Goal: Information Seeking & Learning: Learn about a topic

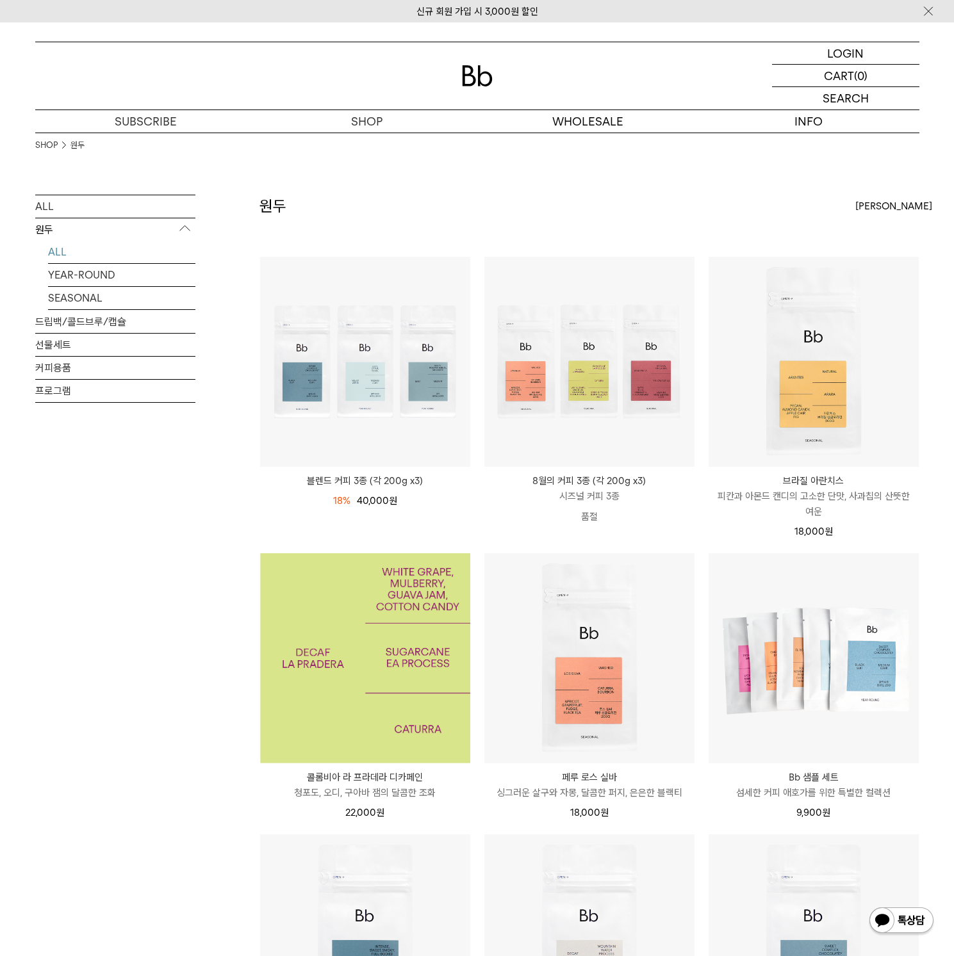
click at [326, 671] on img at bounding box center [365, 658] width 210 height 210
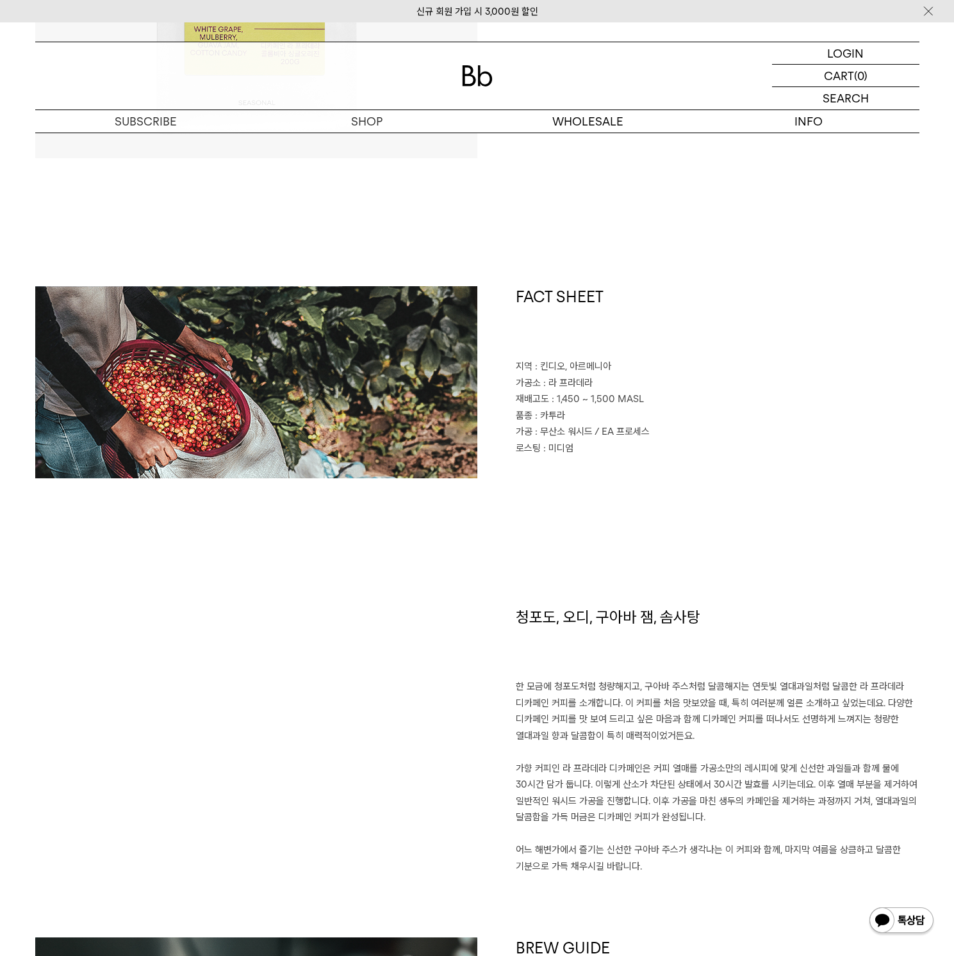
scroll to position [662, 0]
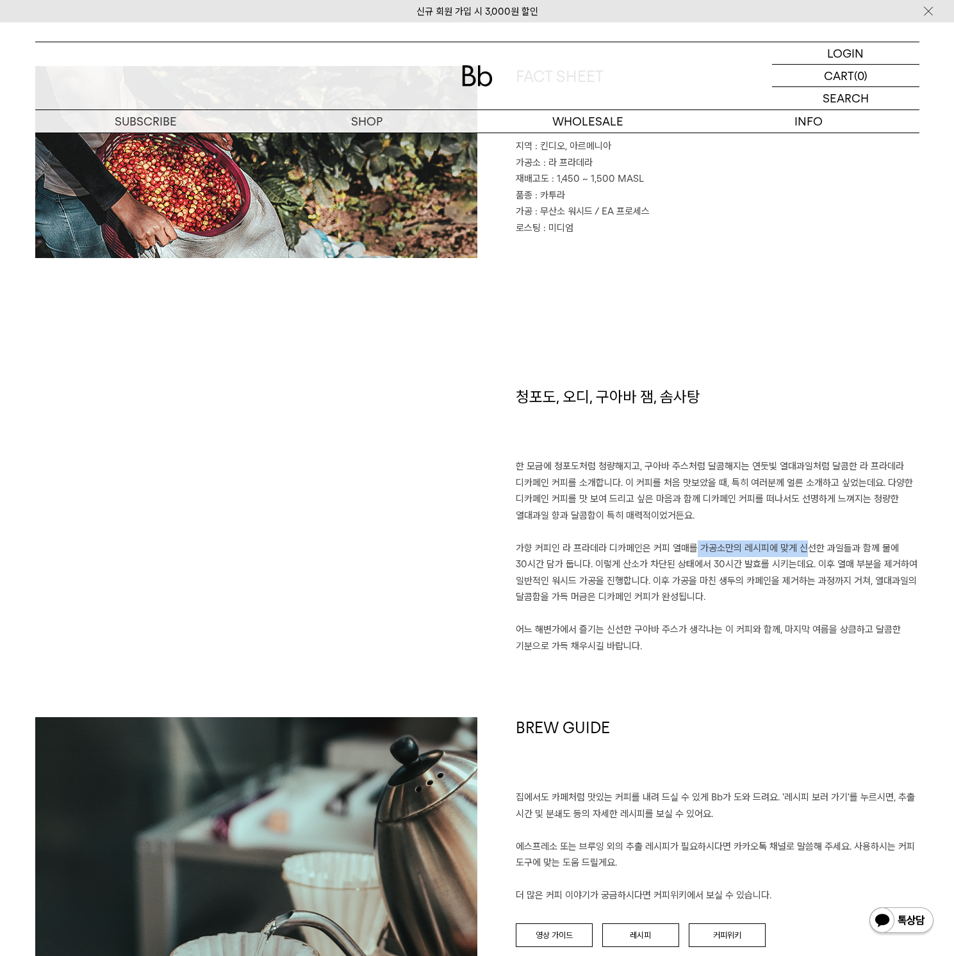
drag, startPoint x: 681, startPoint y: 544, endPoint x: 791, endPoint y: 546, distance: 109.5
click at [791, 546] on p "한 모금에 청포도처럼 청량해지고, 구아바 주스처럼 달콤해지는 연둣빛 열대과일처럼 달콤한 라 프라데라 디카페인 커피를 소개합니다. 이 커피를 처…" at bounding box center [717, 557] width 403 height 196
drag, startPoint x: 509, startPoint y: 567, endPoint x: 572, endPoint y: 565, distance: 62.8
click at [572, 565] on div "청포도, 오디, 구아바 잼, 솜사탕 한 모금에 청포도처럼 청량해지고, 구아바 주스처럼 달콤해지는 연둣빛 열대과일처럼 달콤한 라 프라데라 디카페…" at bounding box center [698, 551] width 442 height 331
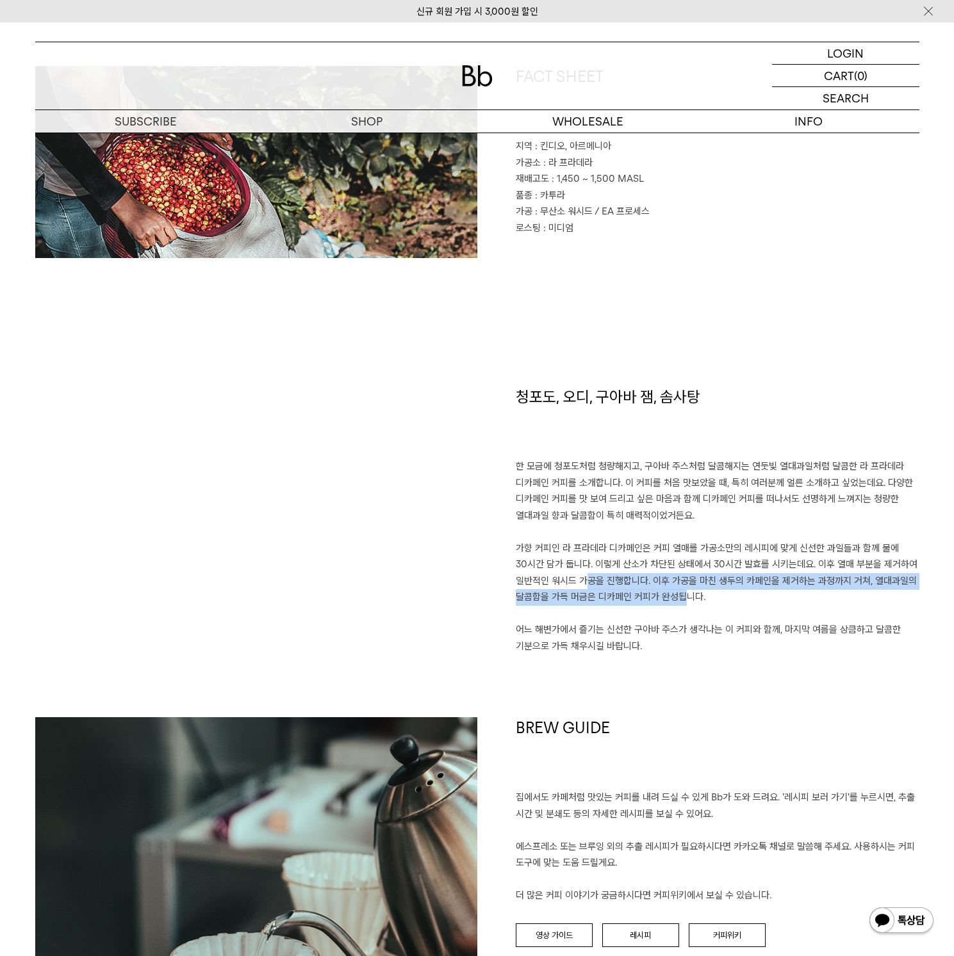
drag, startPoint x: 619, startPoint y: 578, endPoint x: 649, endPoint y: 603, distance: 39.6
click at [665, 599] on p "한 모금에 청포도처럼 청량해지고, 구아바 주스처럼 달콤해지는 연둣빛 열대과일처럼 달콤한 라 프라데라 디카페인 커피를 소개합니다. 이 커피를 처…" at bounding box center [717, 557] width 403 height 196
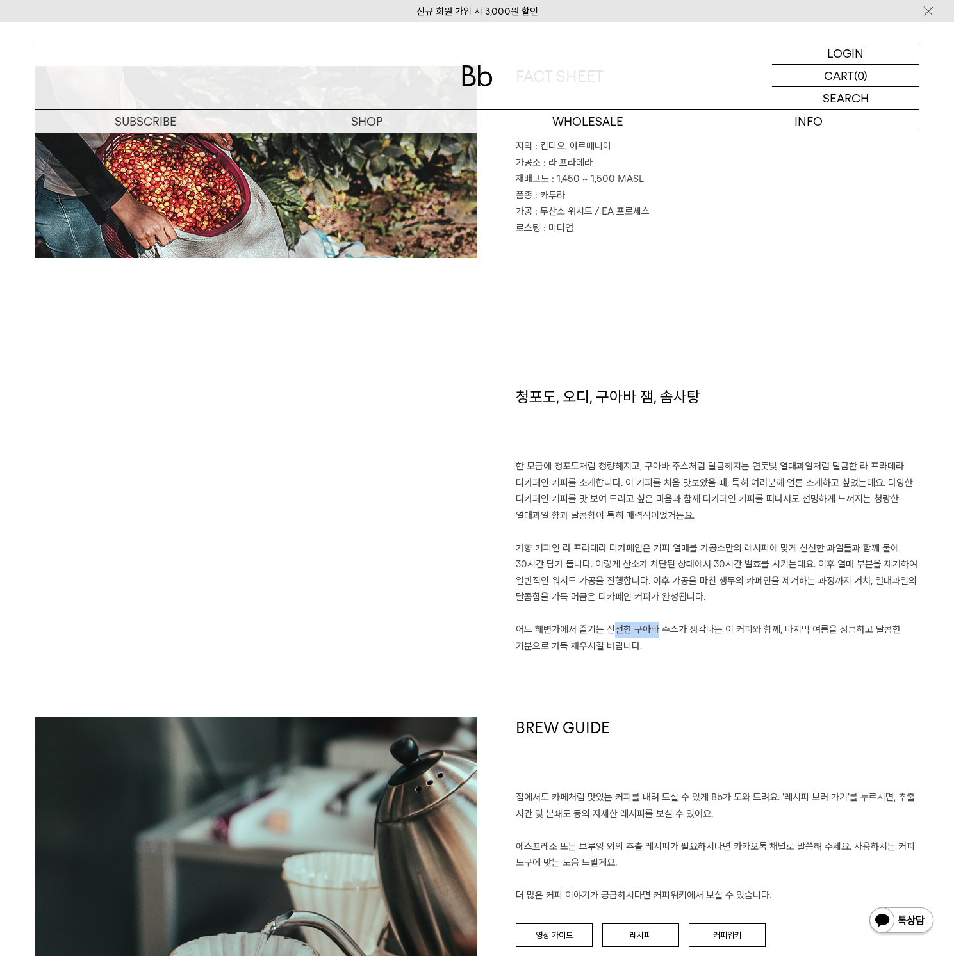
drag, startPoint x: 603, startPoint y: 619, endPoint x: 638, endPoint y: 624, distance: 36.2
click at [638, 624] on p "한 모금에 청포도처럼 청량해지고, 구아바 주스처럼 달콤해지는 연둣빛 열대과일처럼 달콤한 라 프라데라 디카페인 커피를 소개합니다. 이 커피를 처…" at bounding box center [717, 557] width 403 height 196
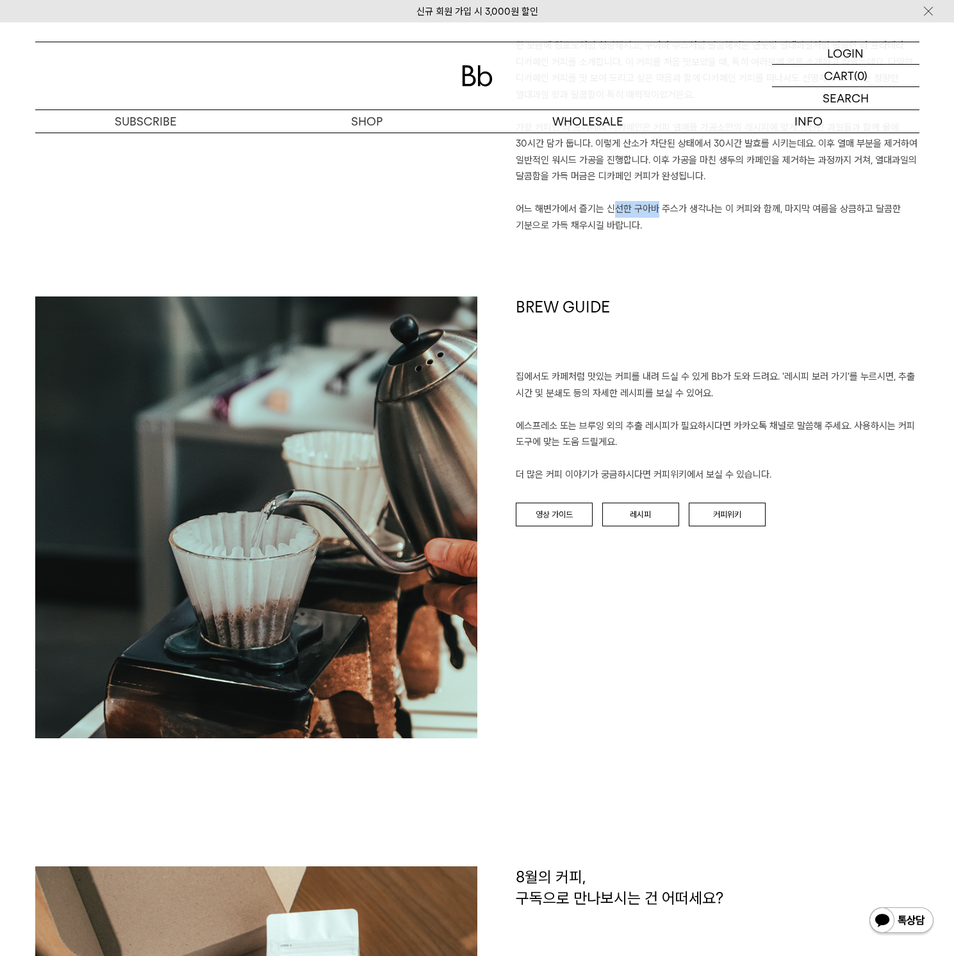
scroll to position [1246, 0]
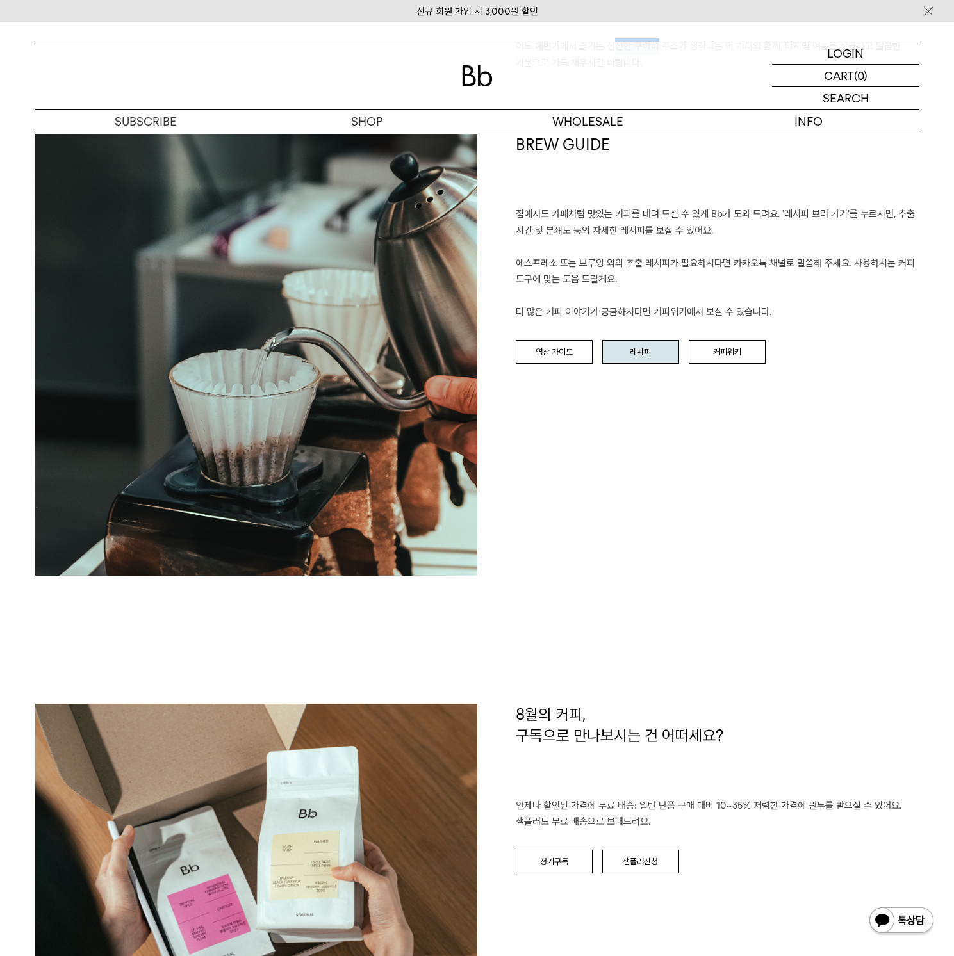
click at [658, 353] on link "레시피" at bounding box center [640, 352] width 77 height 24
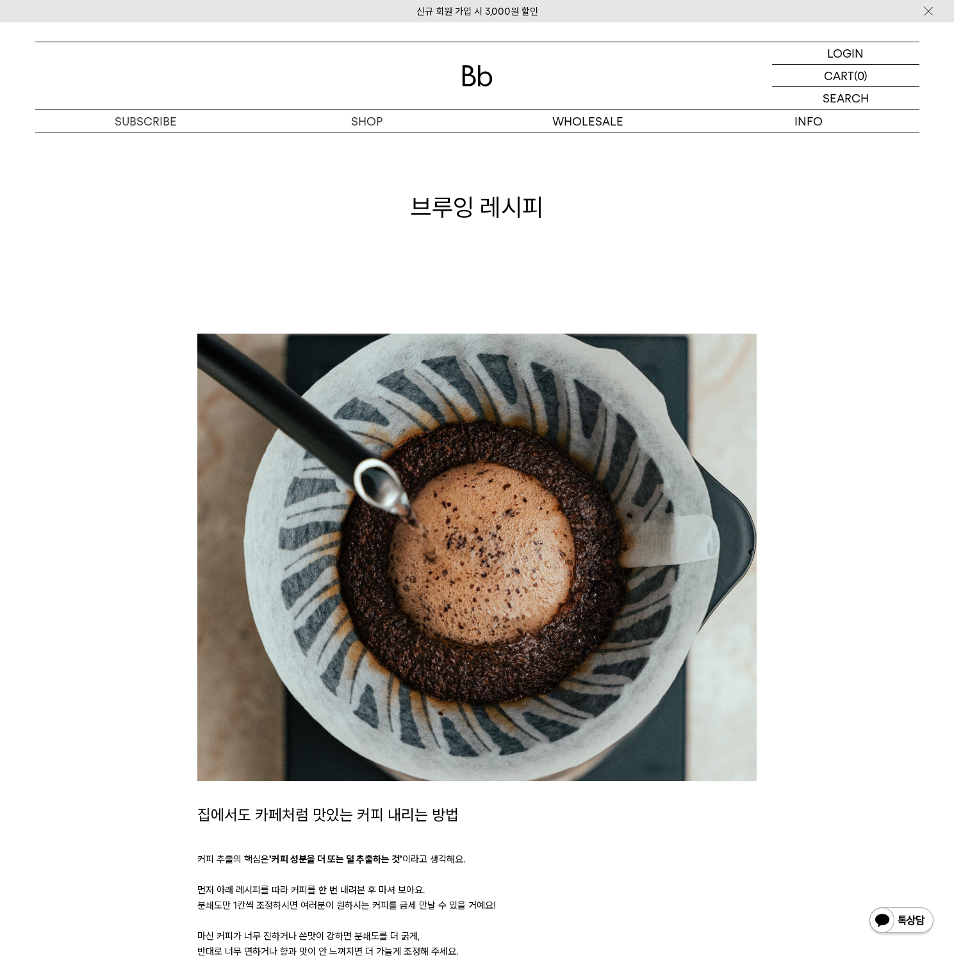
scroll to position [793, 0]
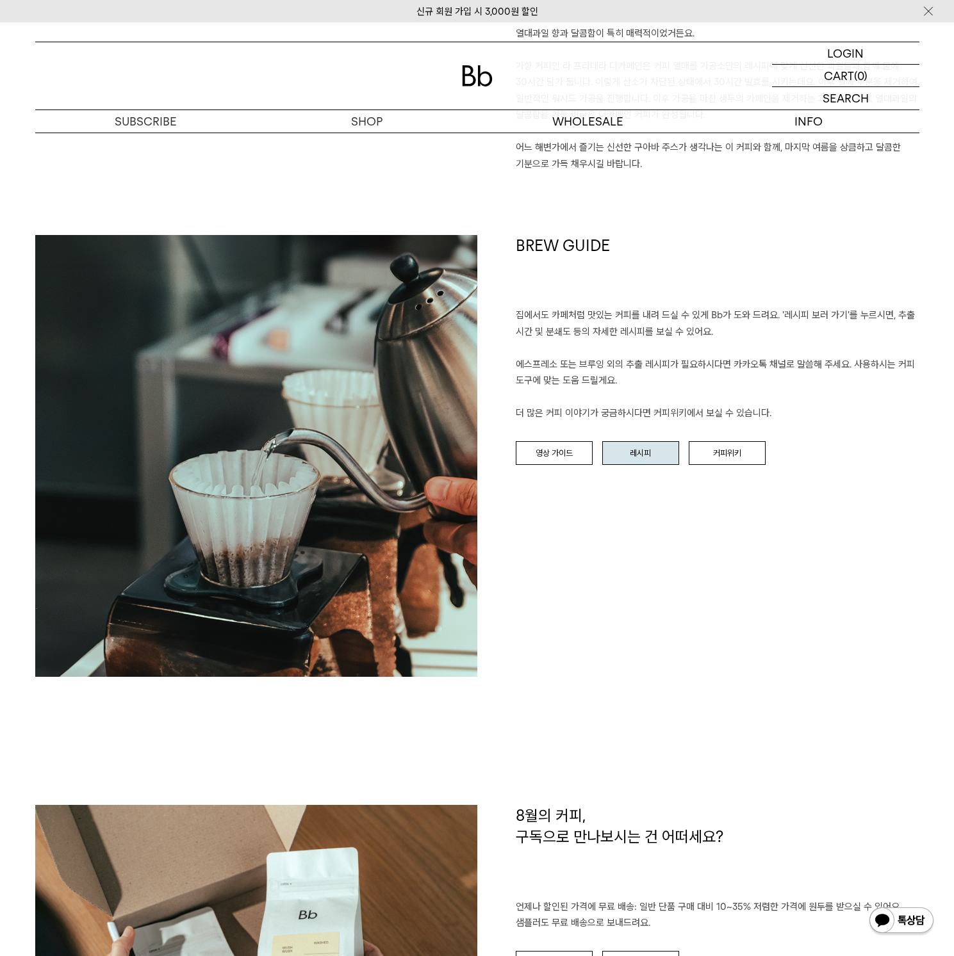
scroll to position [1147, 0]
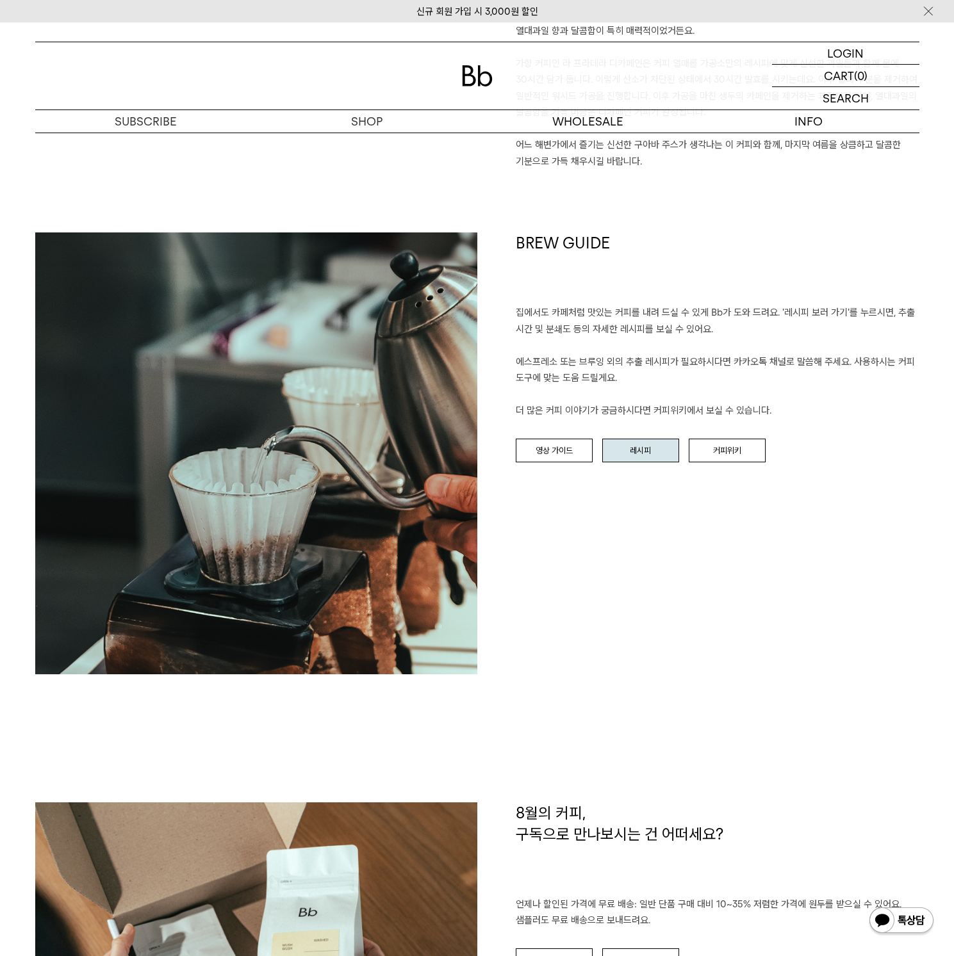
click at [637, 449] on link "레시피" at bounding box center [640, 451] width 77 height 24
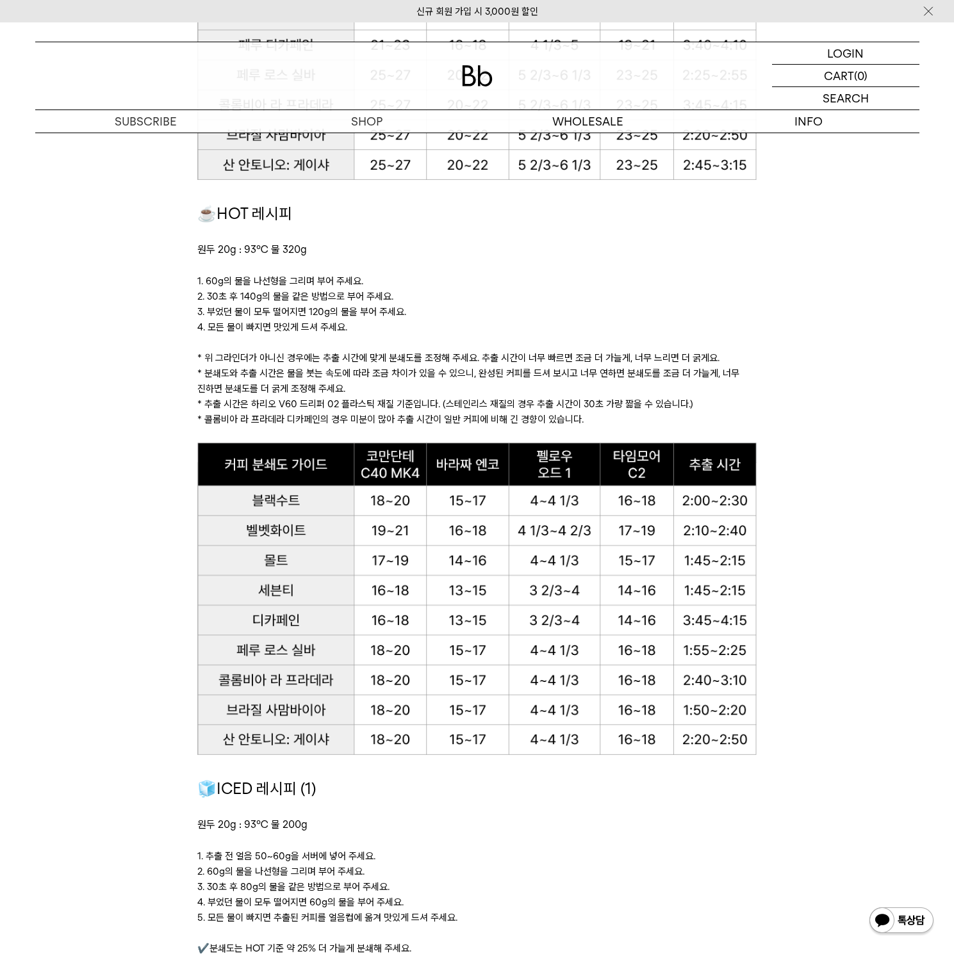
scroll to position [659, 0]
